Goal: Information Seeking & Learning: Stay updated

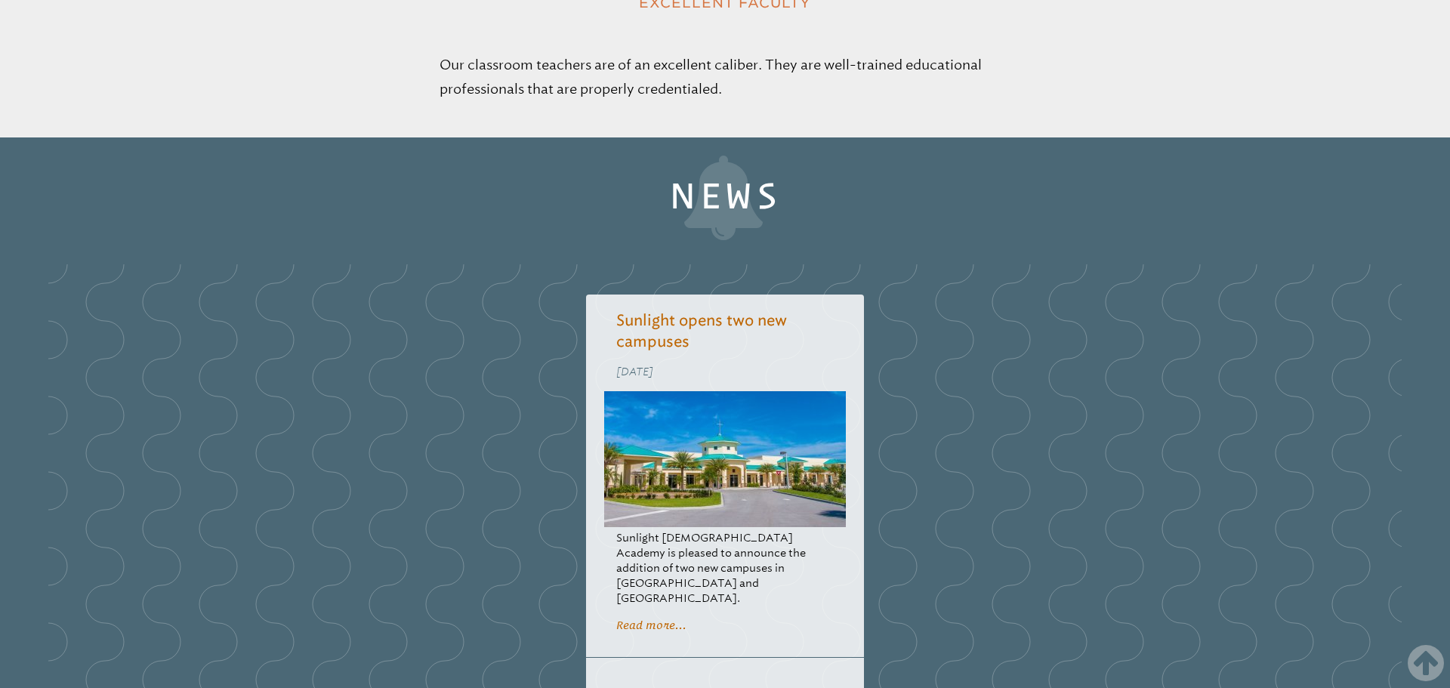
scroll to position [2664, 0]
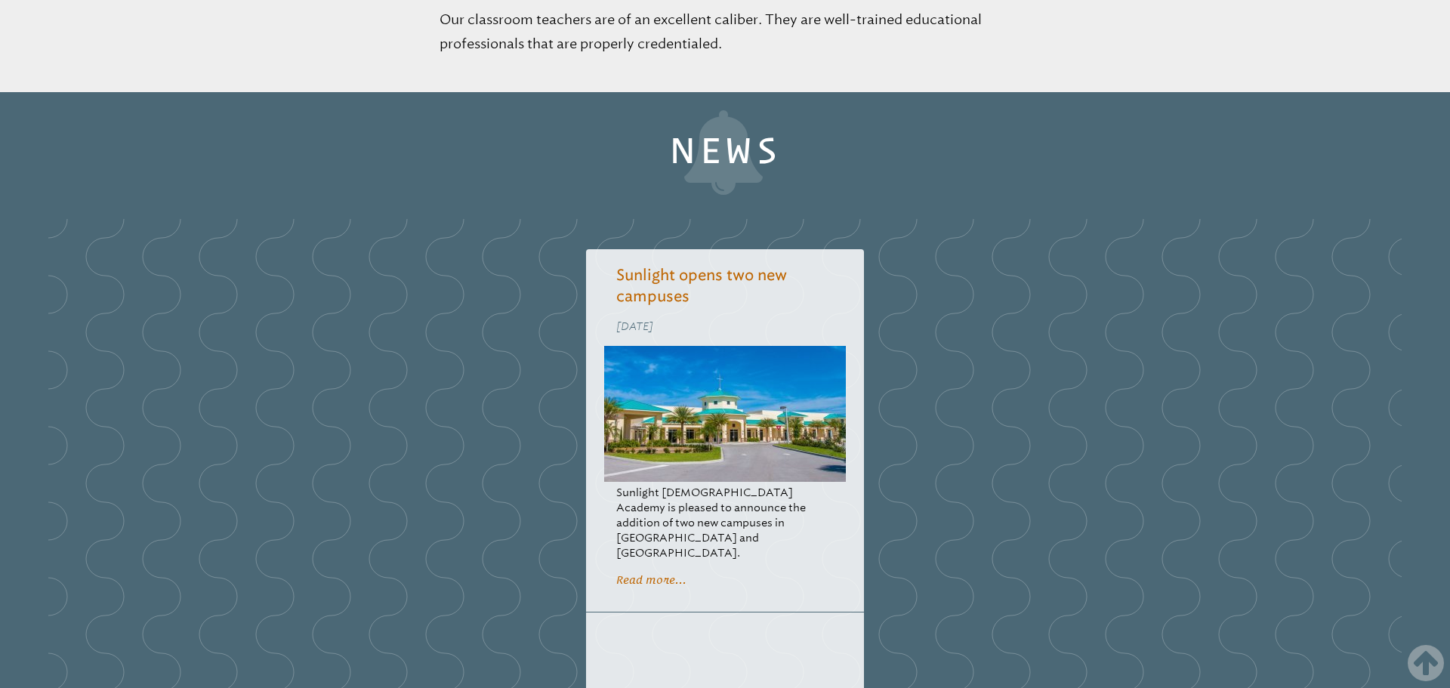
click at [651, 573] on link "Read more..." at bounding box center [651, 579] width 70 height 13
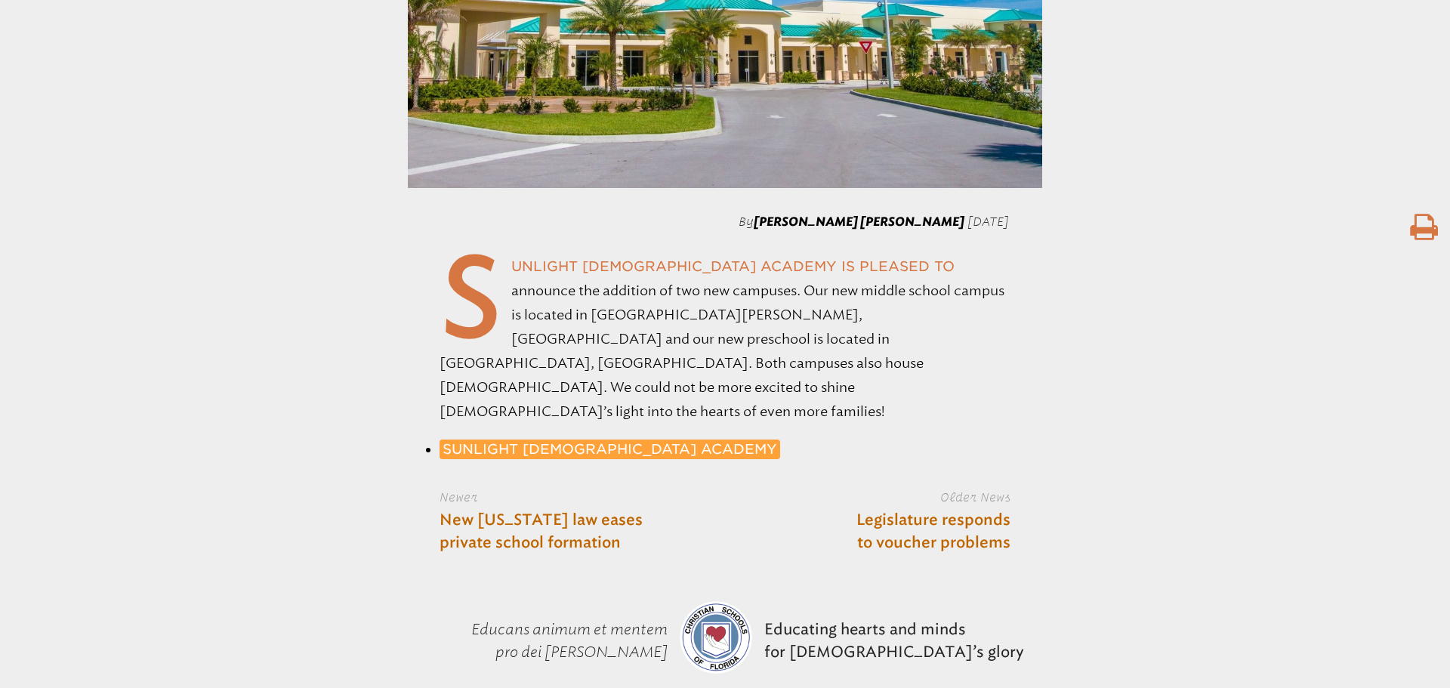
scroll to position [707, 0]
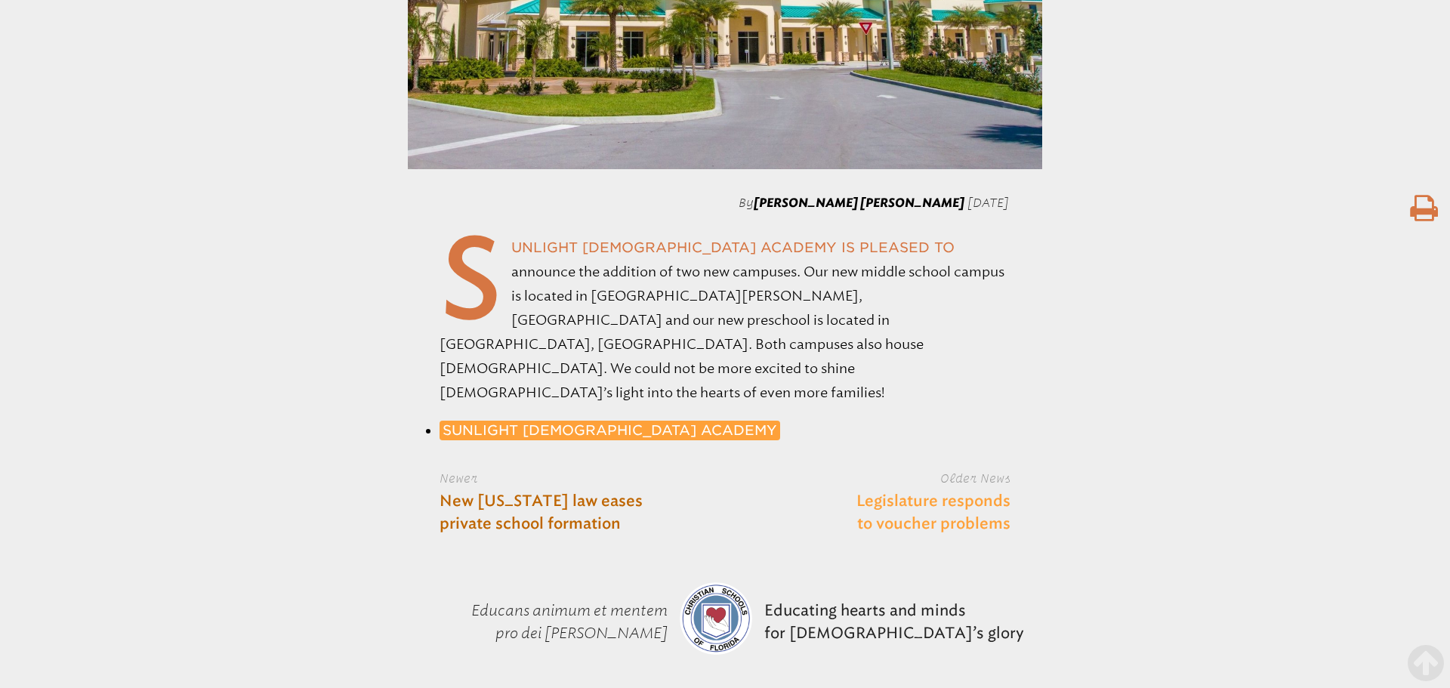
click at [929, 490] on link "Legislature responds to voucher problems" at bounding box center [901, 512] width 218 height 45
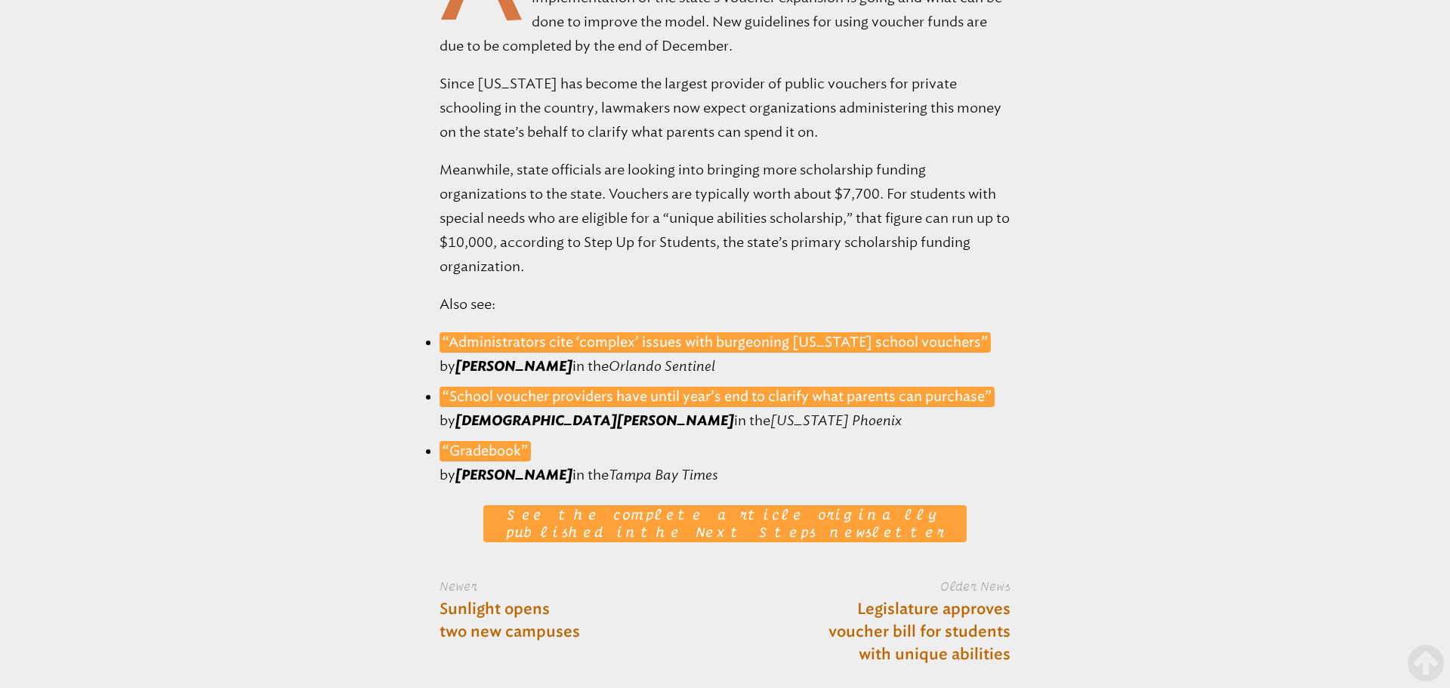
scroll to position [1142, 0]
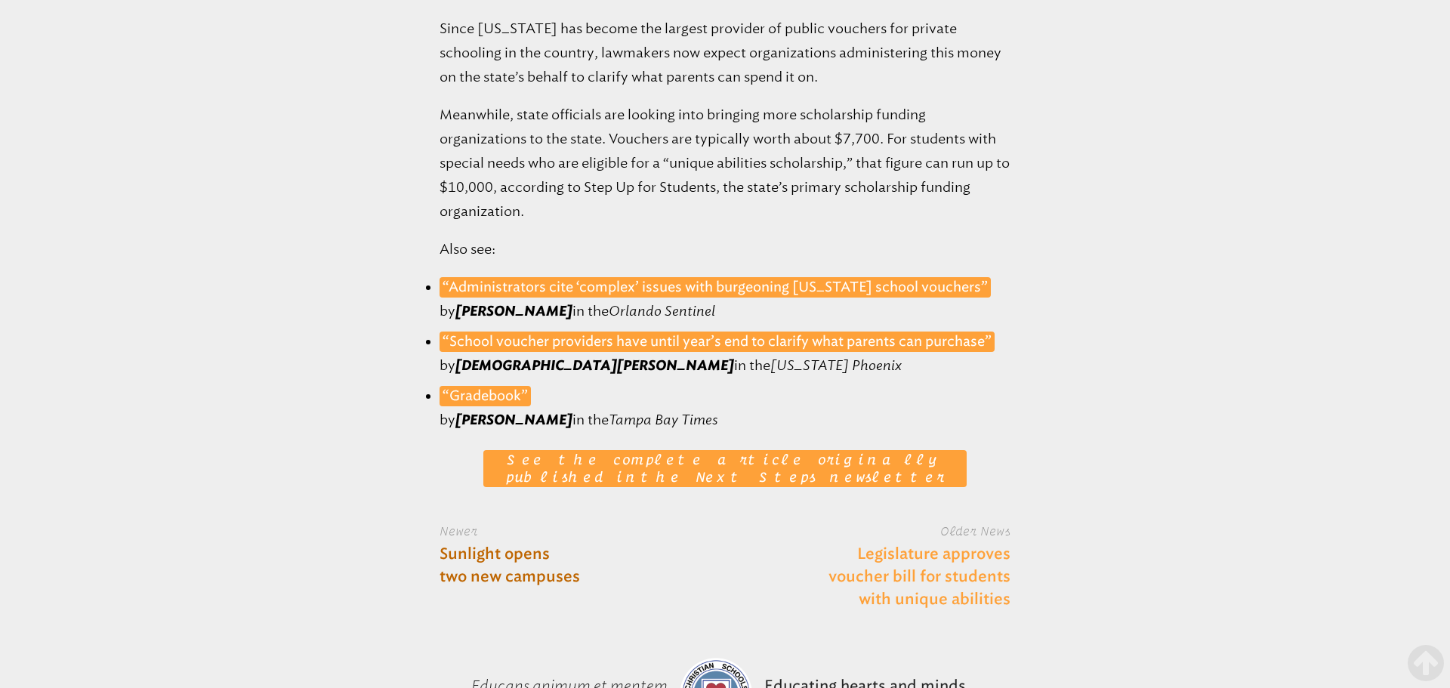
click at [922, 575] on link "Legislature approves voucher bill for students with unique abilities" at bounding box center [901, 577] width 218 height 68
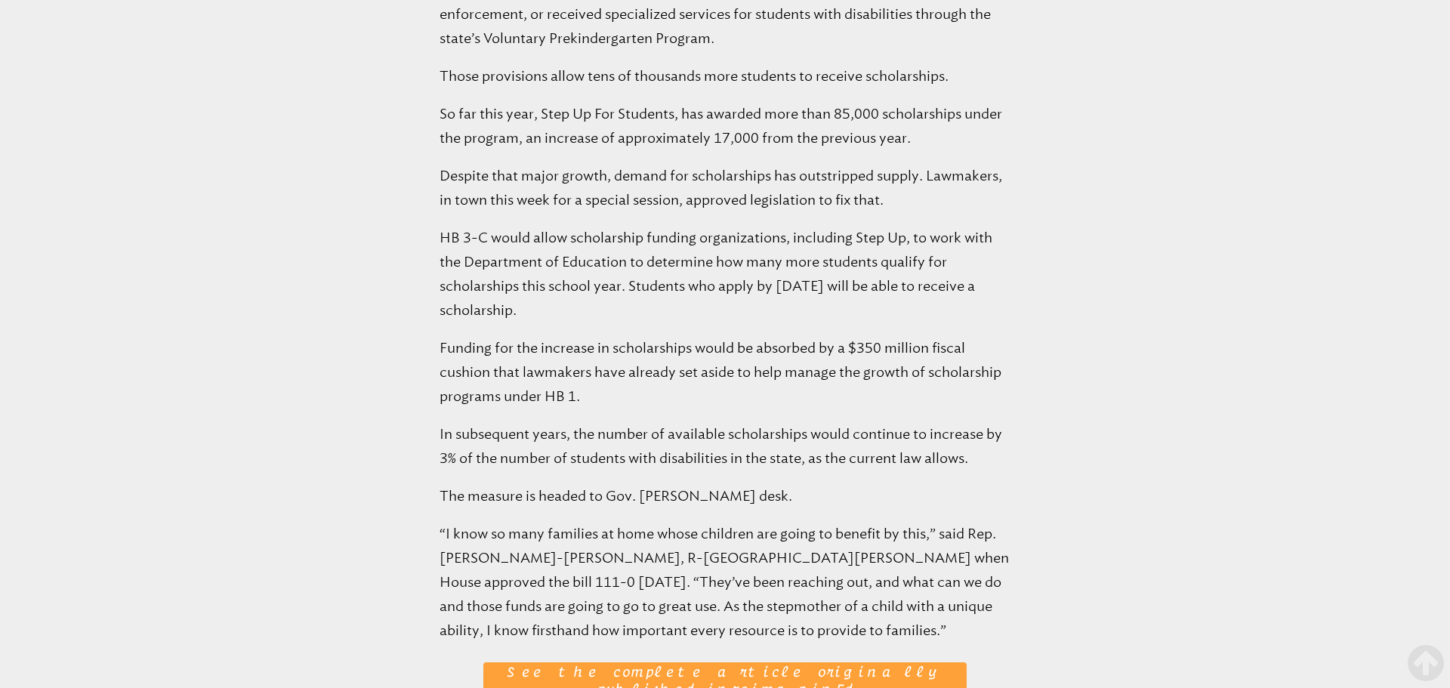
scroll to position [1577, 0]
